Goal: Find specific page/section: Find specific page/section

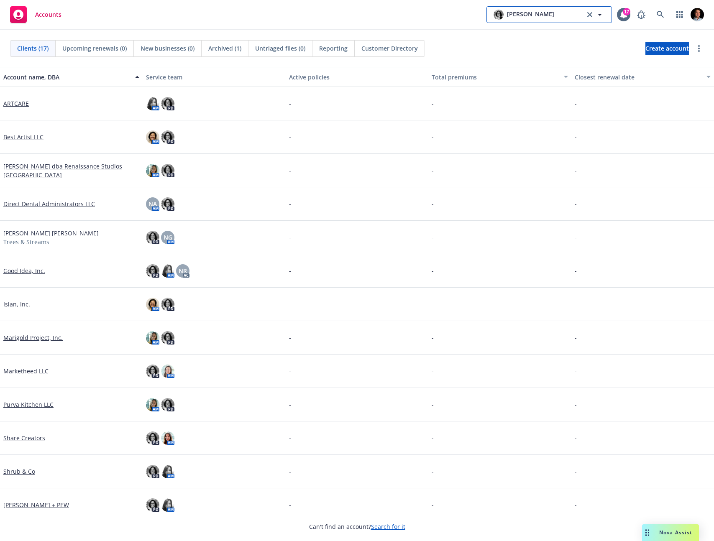
click at [534, 15] on span "[PERSON_NAME]" at bounding box center [530, 15] width 47 height 10
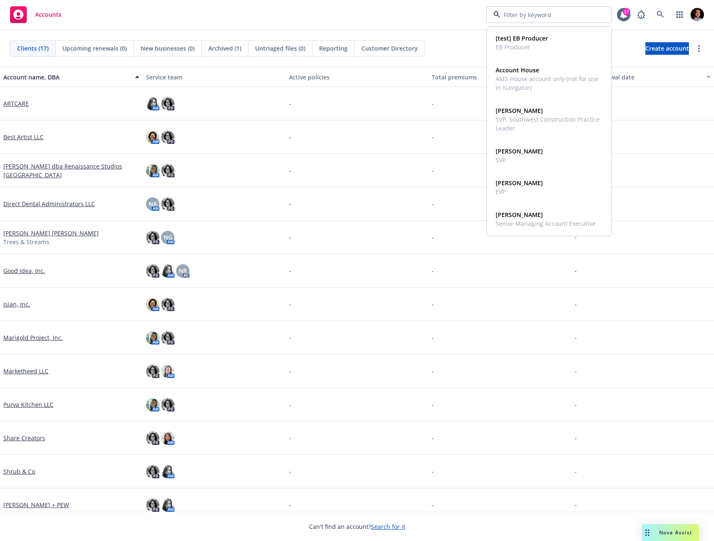
click at [455, 18] on div "Accounts [test] EB Producer EB Producer Account House AMS House account only (n…" at bounding box center [357, 15] width 714 height 30
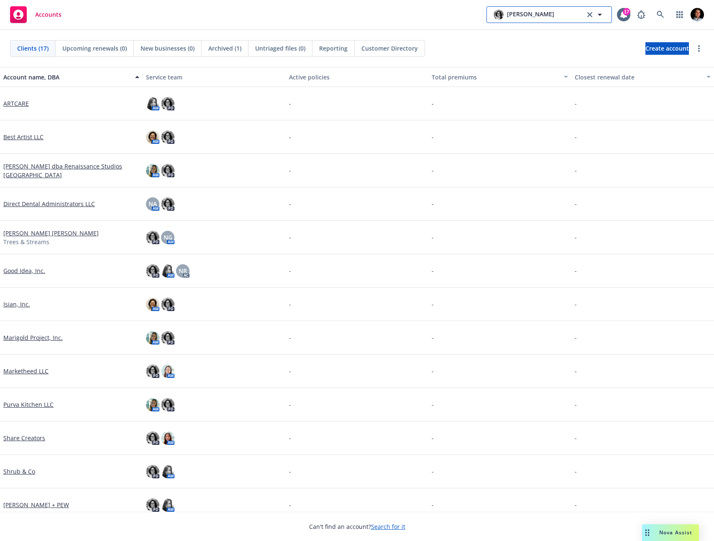
click at [486, 14] on button "[PERSON_NAME]" at bounding box center [548, 14] width 125 height 17
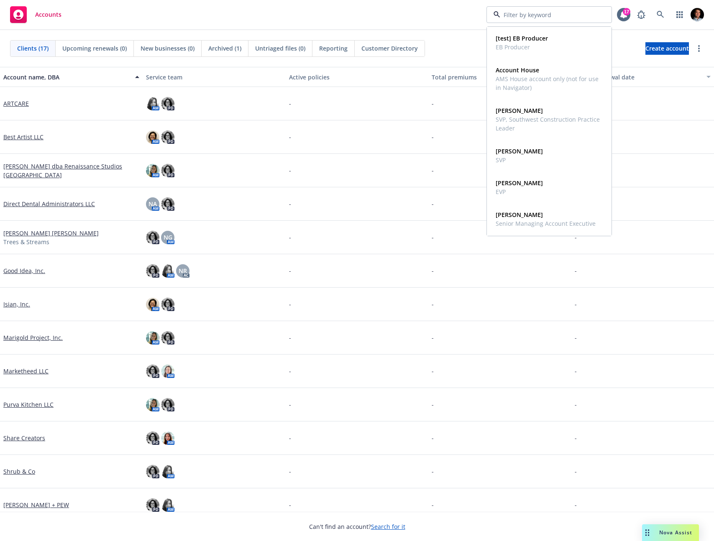
click at [445, 38] on div "Clients (17) Upcoming renewals (0) New businesses (0) Archived (1) Untriaged fi…" at bounding box center [357, 48] width 714 height 37
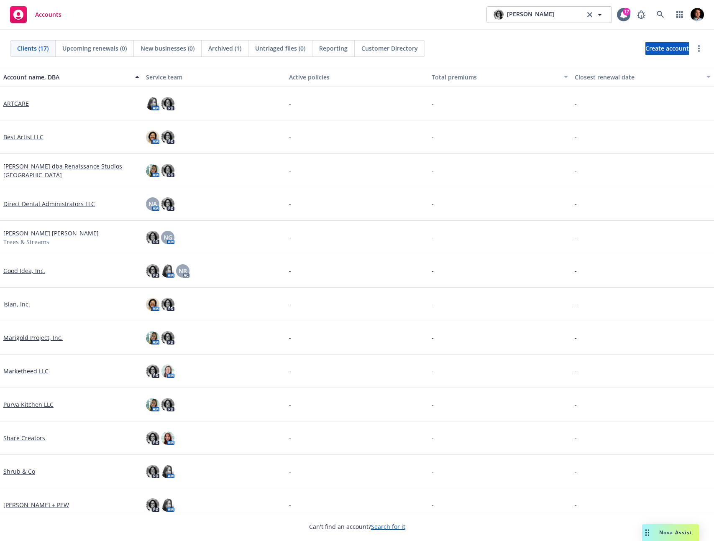
click at [117, 51] on span "Upcoming renewals (0)" at bounding box center [94, 48] width 64 height 9
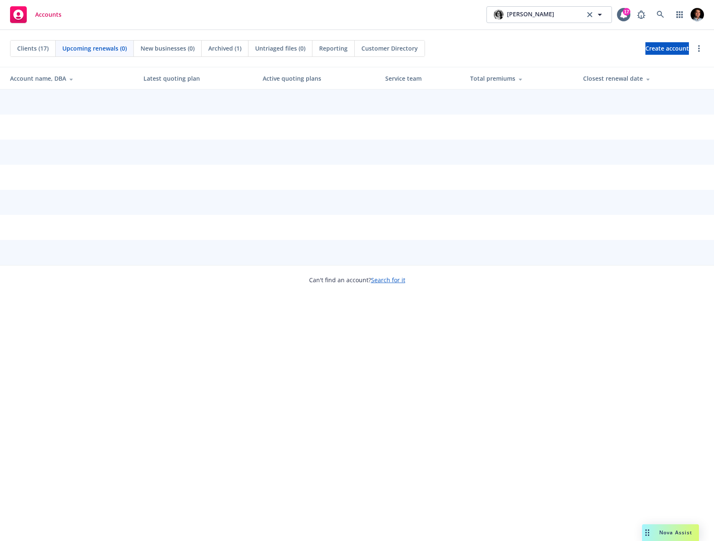
click at [41, 49] on span "Clients (17)" at bounding box center [32, 48] width 31 height 9
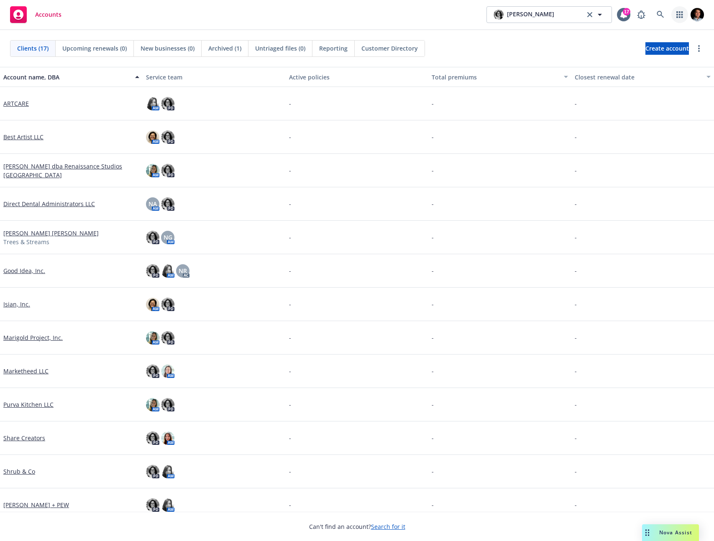
click at [677, 16] on icon "button" at bounding box center [679, 14] width 6 height 7
click at [676, 17] on icon "button" at bounding box center [679, 14] width 6 height 7
click at [621, 18] on icon at bounding box center [623, 14] width 8 height 8
click at [24, 13] on rect at bounding box center [18, 14] width 17 height 17
click at [54, 13] on span "Accounts" at bounding box center [48, 14] width 26 height 7
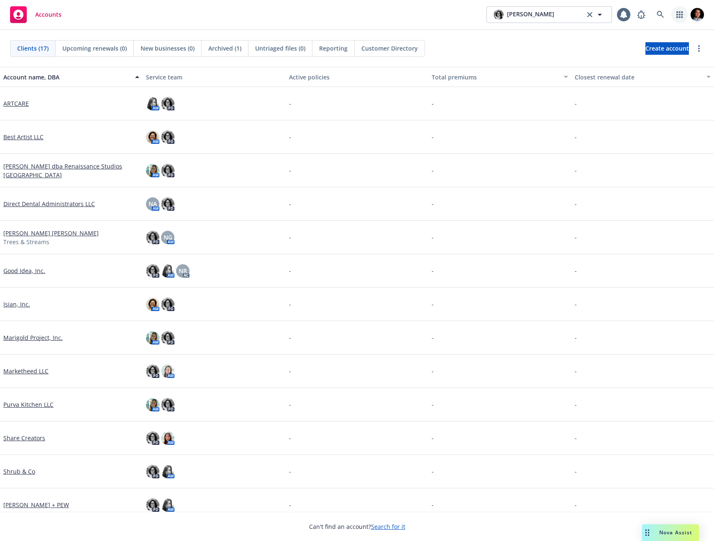
click at [674, 12] on link "button" at bounding box center [679, 14] width 17 height 17
click at [27, 276] on div "Good Idea, Inc." at bounding box center [71, 270] width 143 height 33
click at [28, 267] on link "Good Idea, Inc." at bounding box center [24, 270] width 42 height 9
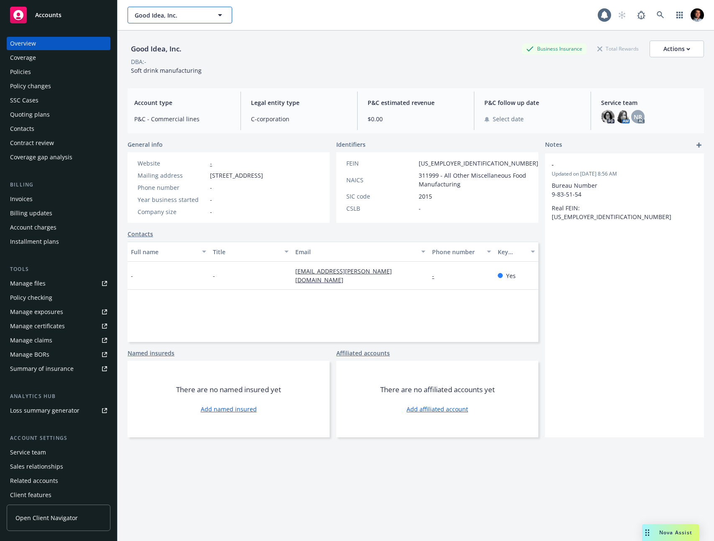
click at [138, 12] on span "Good Idea, Inc." at bounding box center [171, 15] width 72 height 9
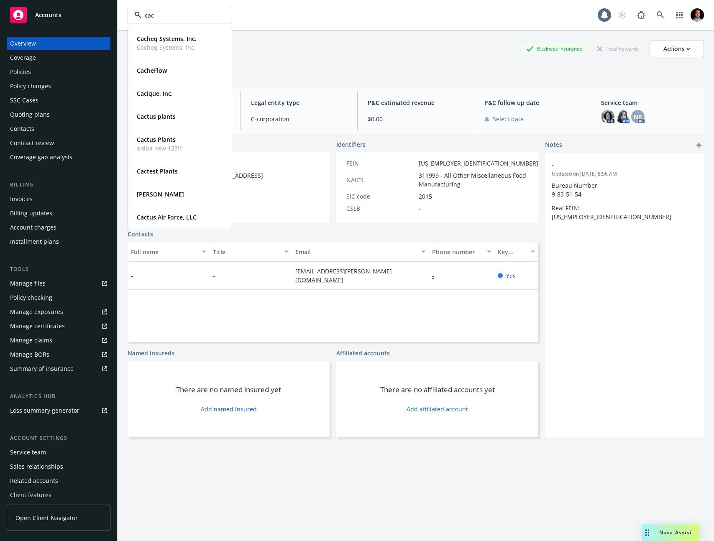
type input "cact"
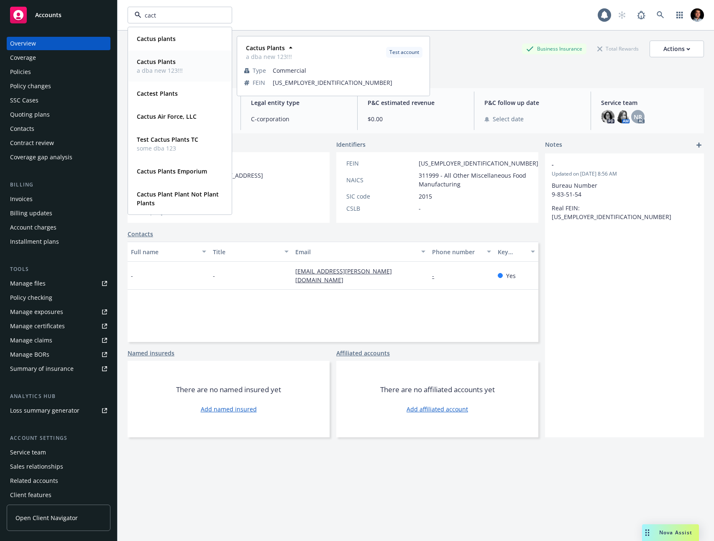
click at [164, 69] on span "a dba new 123!!!" at bounding box center [160, 70] width 46 height 9
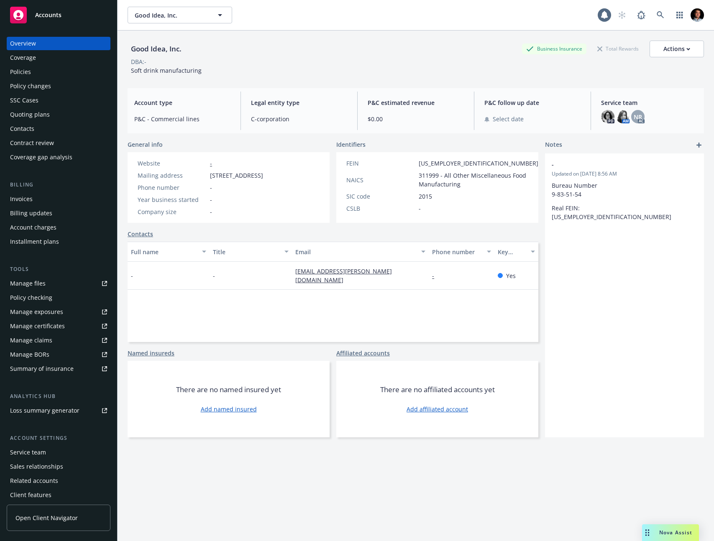
type input "Good Idea, Inc."
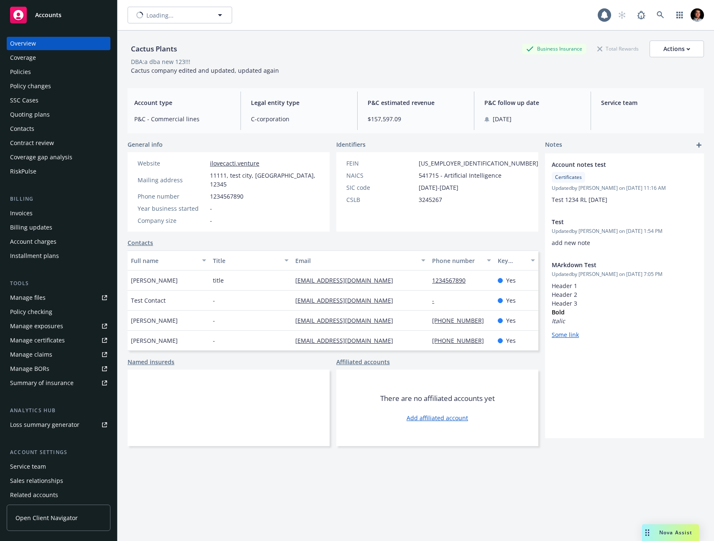
type input "Cactus Plants"
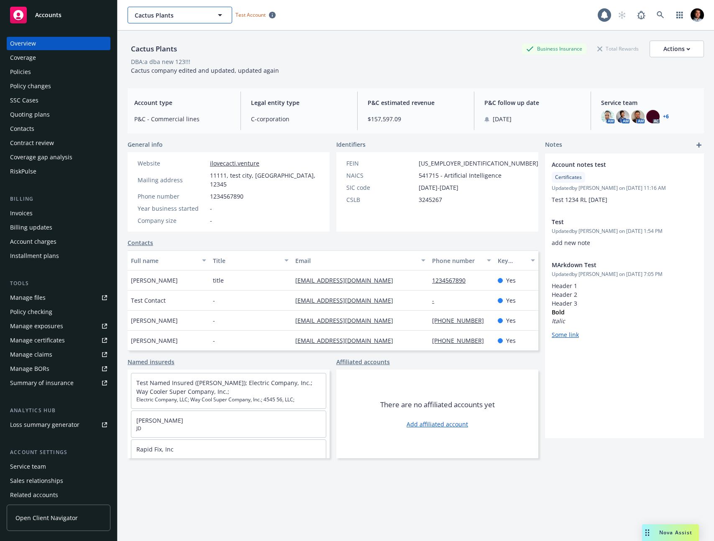
click at [181, 15] on span "Cactus Plants" at bounding box center [171, 15] width 72 height 9
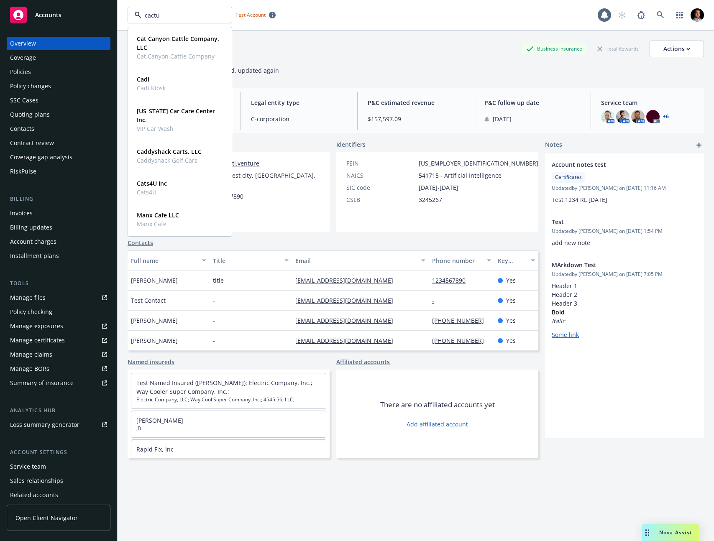
type input "cactus"
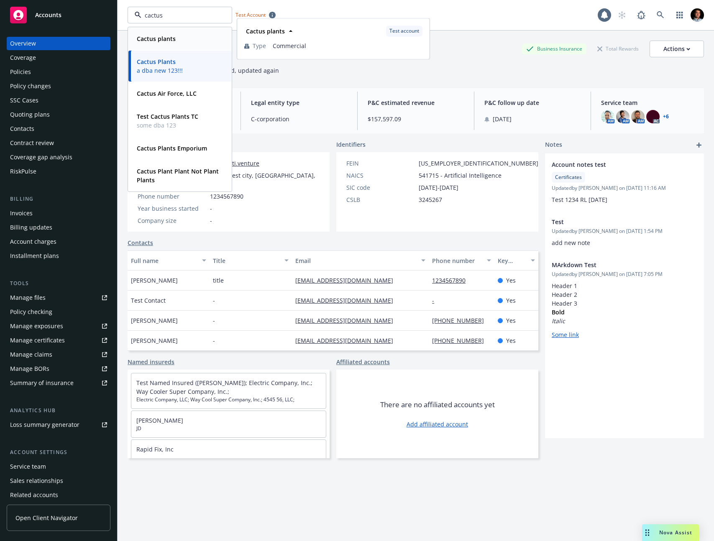
click at [148, 43] on span "Cactus plants" at bounding box center [156, 38] width 39 height 9
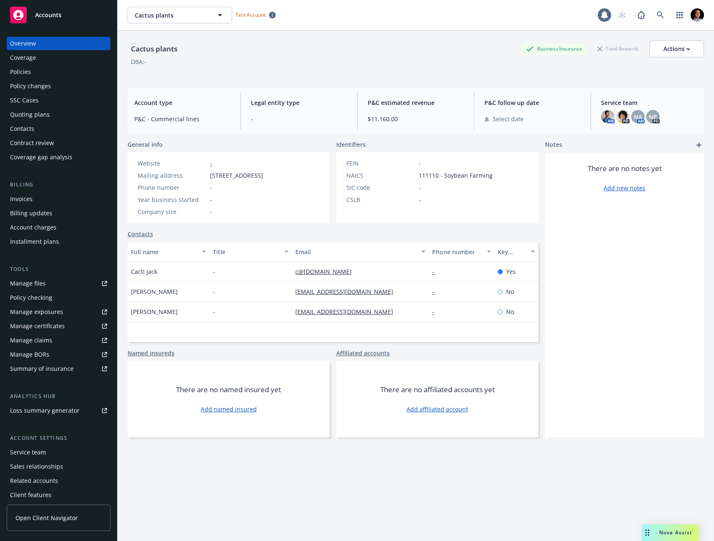
click at [49, 17] on span "Accounts" at bounding box center [48, 15] width 26 height 7
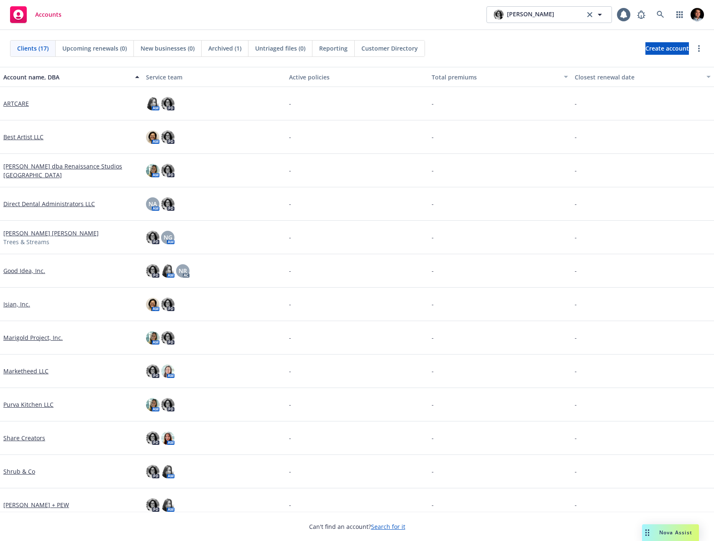
click at [540, 26] on div "Accounts [PERSON_NAME] [PERSON_NAME][GEOGRAPHIC_DATA] 1" at bounding box center [357, 15] width 714 height 30
click at [543, 16] on button "[PERSON_NAME]" at bounding box center [548, 14] width 125 height 17
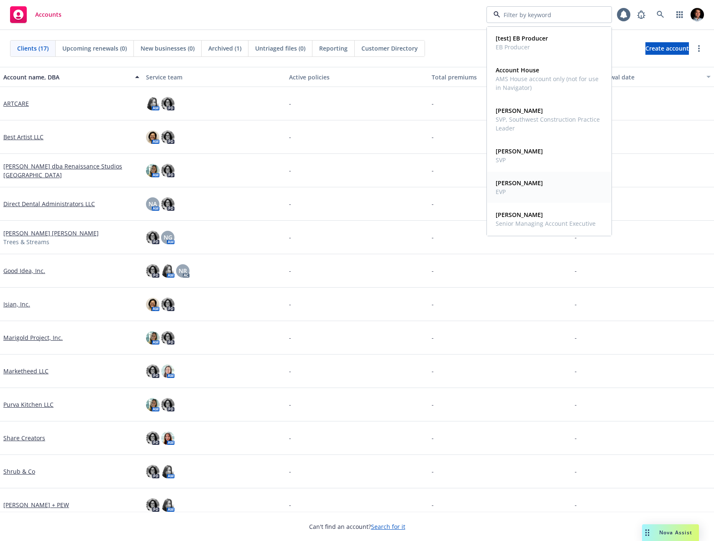
click at [529, 214] on strong "[PERSON_NAME]" at bounding box center [519, 215] width 47 height 8
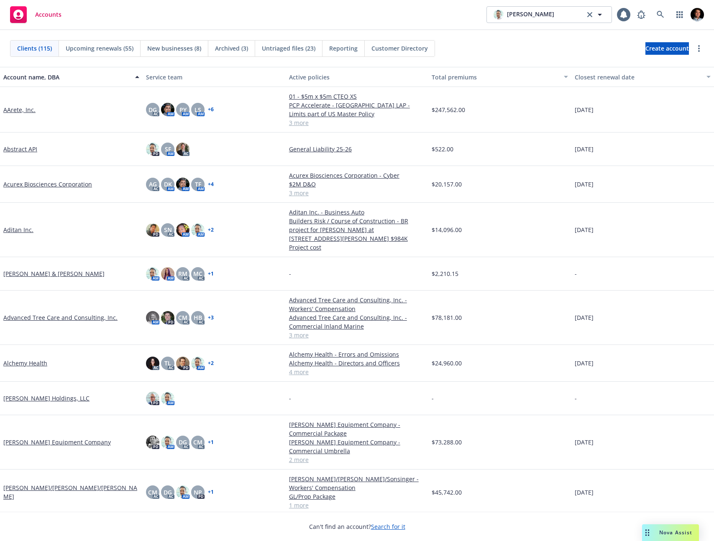
click at [495, 57] on div "Clients (115) Upcoming renewals (55) New businesses (8) Archived (3) Untriaged …" at bounding box center [357, 48] width 714 height 37
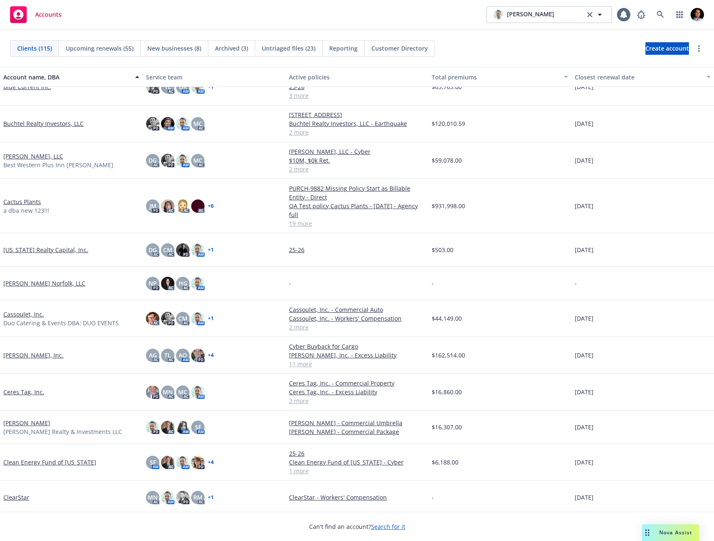
scroll to position [418, 0]
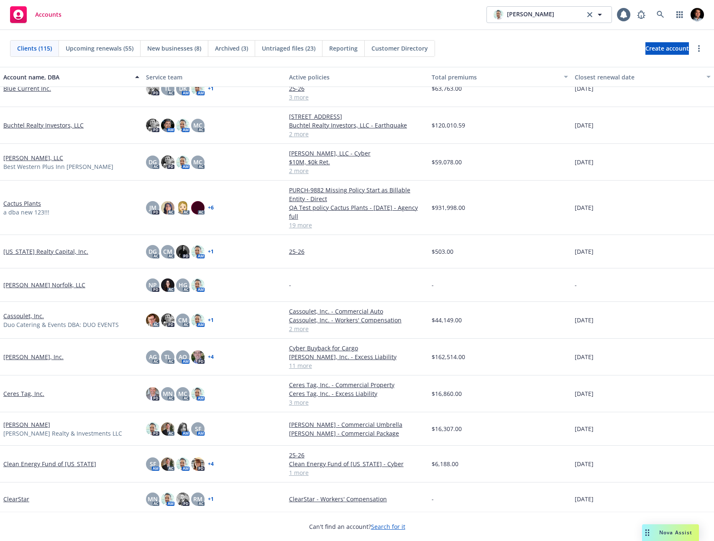
click at [14, 203] on link "Cactus Plants" at bounding box center [22, 203] width 38 height 9
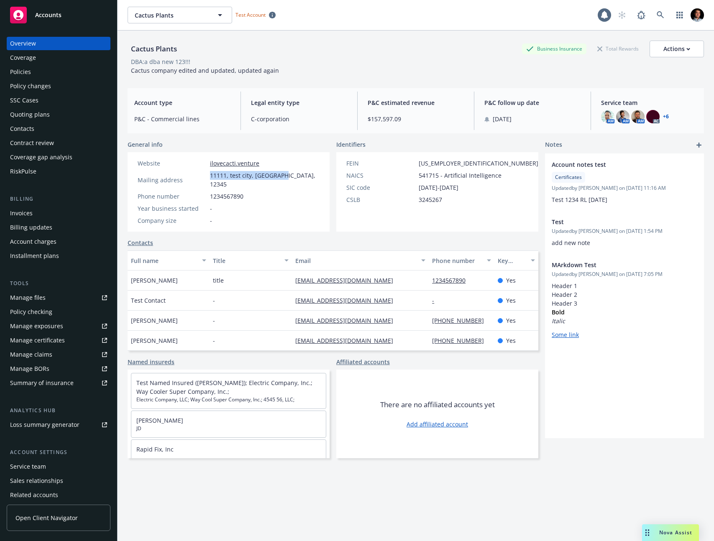
drag, startPoint x: 202, startPoint y: 175, endPoint x: 298, endPoint y: 179, distance: 95.9
click at [298, 179] on div "Website ilovecacti.venture Mailing address [STREET_ADDRESS] Phone number [PHONE…" at bounding box center [229, 191] width 202 height 79
click at [674, 49] on div "Actions" at bounding box center [676, 49] width 27 height 16
click at [467, 37] on div "Cactus Plants Business Insurance Total Rewards Actions Actions Edit account sum…" at bounding box center [416, 56] width 576 height 51
